Goal: Navigation & Orientation: Go to known website

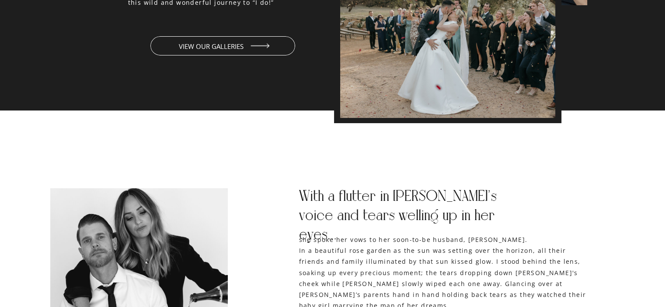
scroll to position [1181, 0]
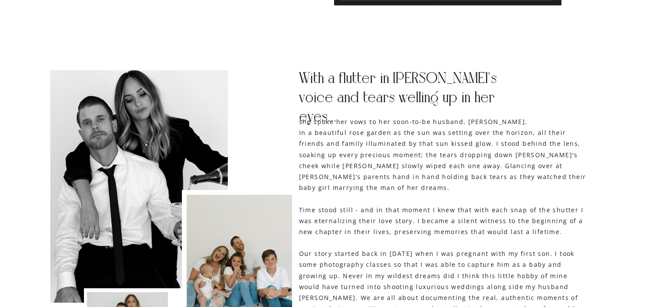
scroll to position [1181, 0]
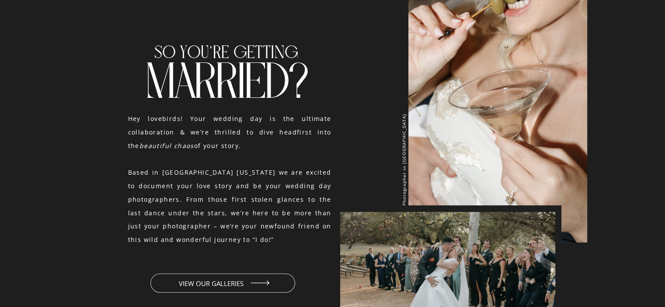
scroll to position [700, 0]
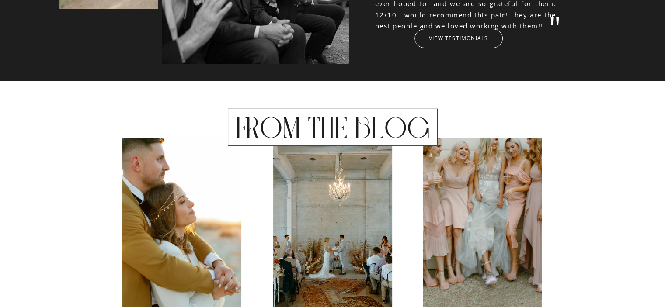
scroll to position [2492, 0]
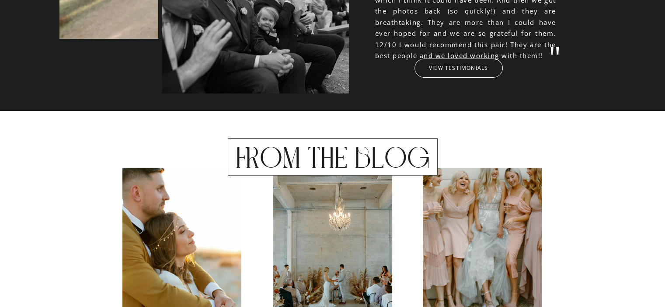
scroll to position [2492, 0]
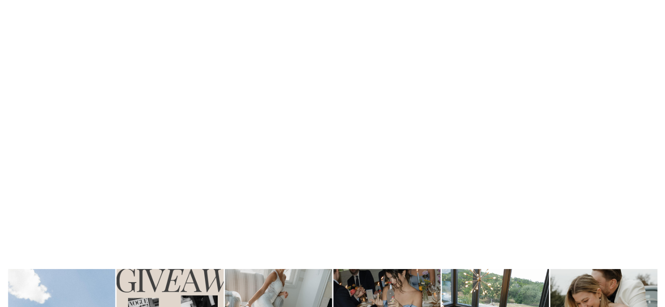
scroll to position [4854, 0]
